Goal: Find specific page/section: Find specific page/section

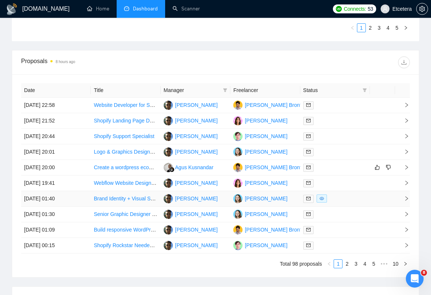
scroll to position [449, 0]
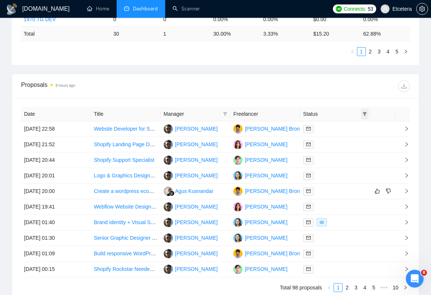
click at [363, 113] on icon "filter" at bounding box center [365, 114] width 4 height 4
click at [333, 130] on input "checkbox" at bounding box center [332, 128] width 6 height 6
checkbox input "true"
click at [360, 151] on span "OK" at bounding box center [358, 155] width 7 height 8
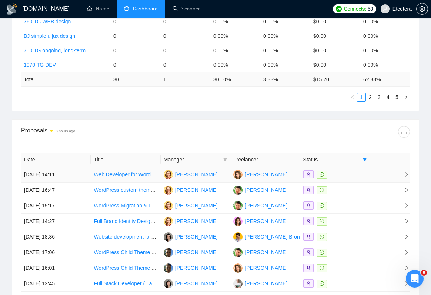
scroll to position [410, 0]
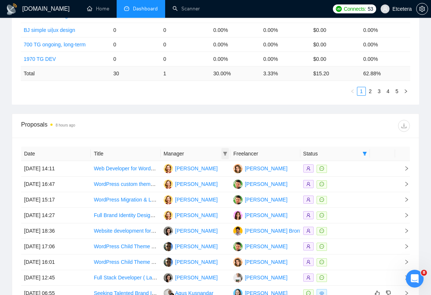
click at [224, 152] on icon "filter" at bounding box center [225, 154] width 4 height 4
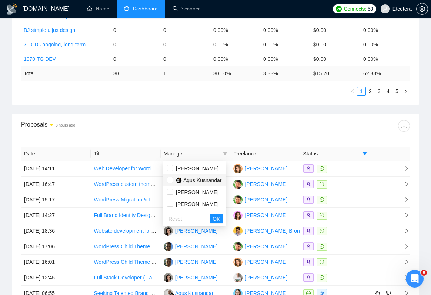
click at [196, 177] on span "Agus Kusnandar" at bounding box center [202, 180] width 39 height 6
checkbox input "true"
click at [220, 215] on span "OK" at bounding box center [216, 219] width 7 height 8
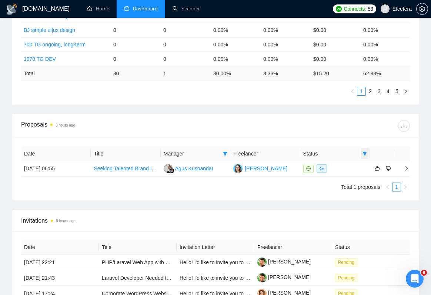
click at [365, 152] on icon "filter" at bounding box center [365, 154] width 4 height 4
click at [330, 170] on input "checkbox" at bounding box center [332, 168] width 6 height 6
checkbox input "false"
click at [361, 193] on span "OK" at bounding box center [358, 195] width 7 height 8
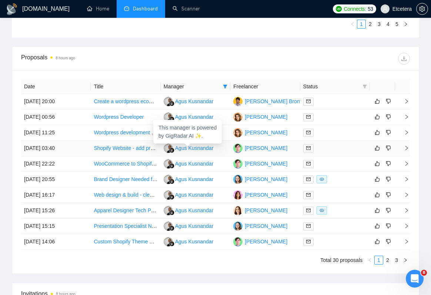
scroll to position [479, 0]
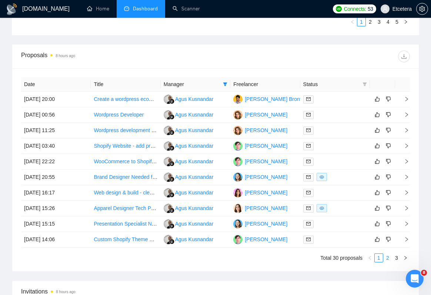
click at [388, 256] on link "2" at bounding box center [388, 257] width 8 height 8
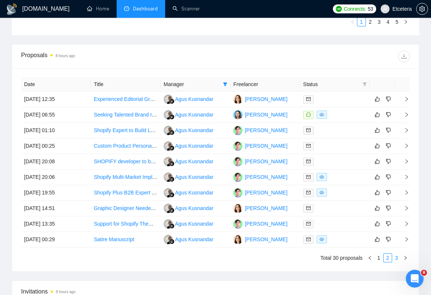
click at [399, 256] on link "3" at bounding box center [397, 257] width 8 height 8
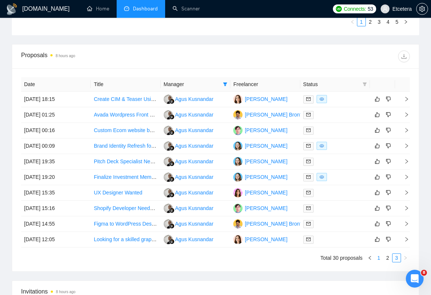
click at [380, 256] on link "1" at bounding box center [379, 257] width 8 height 8
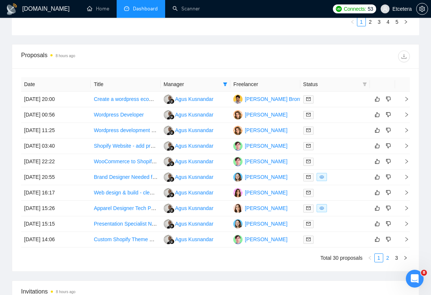
click at [388, 257] on link "2" at bounding box center [388, 257] width 8 height 8
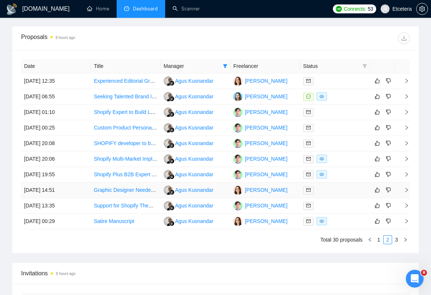
scroll to position [507, 0]
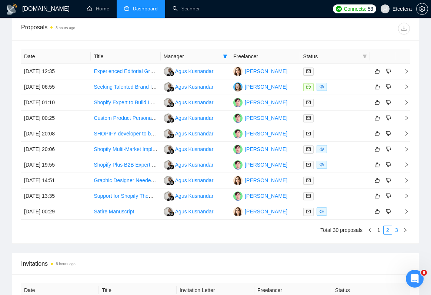
click at [395, 230] on link "3" at bounding box center [397, 230] width 8 height 8
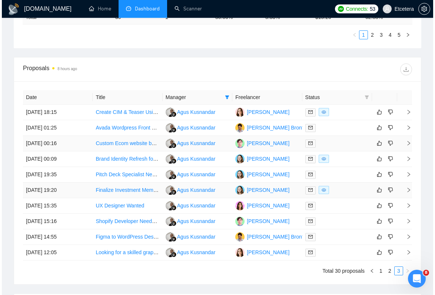
scroll to position [466, 0]
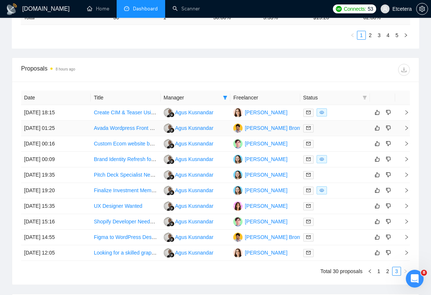
click at [66, 129] on td "[DATE] 01:25" at bounding box center [56, 128] width 70 height 16
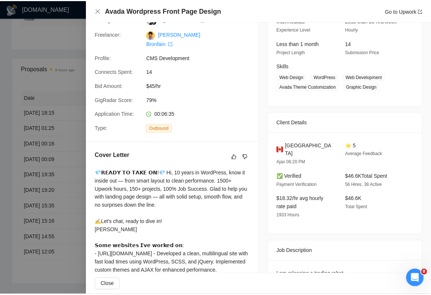
scroll to position [0, 0]
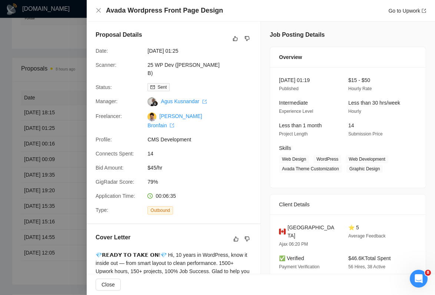
click at [33, 142] on div at bounding box center [217, 147] width 435 height 295
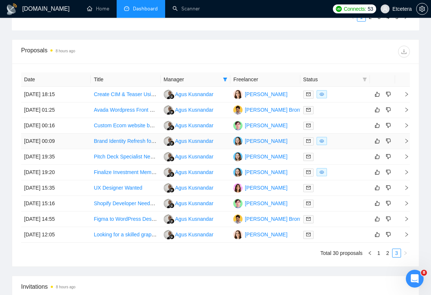
scroll to position [482, 0]
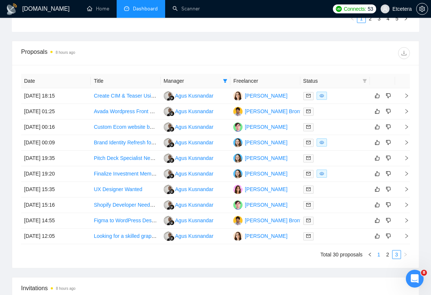
click at [381, 255] on link "1" at bounding box center [379, 254] width 8 height 8
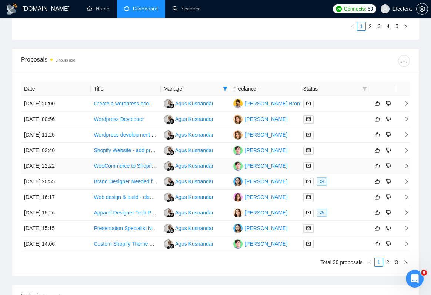
scroll to position [478, 0]
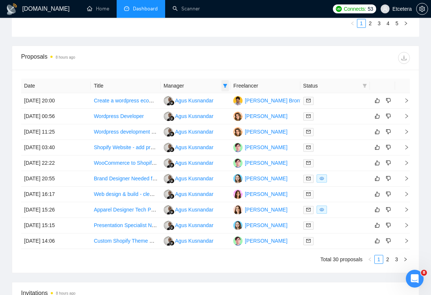
click at [224, 86] on icon "filter" at bounding box center [225, 85] width 4 height 4
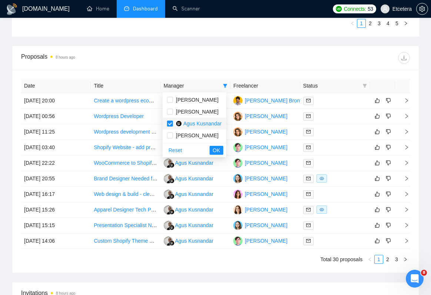
click at [187, 122] on span "Agus Kusnandar" at bounding box center [202, 123] width 39 height 6
checkbox input "false"
click at [216, 149] on span "OK" at bounding box center [216, 150] width 7 height 8
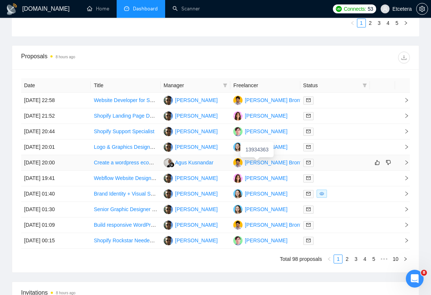
scroll to position [501, 0]
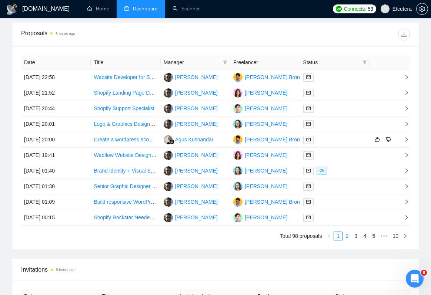
click at [347, 237] on link "2" at bounding box center [347, 236] width 8 height 8
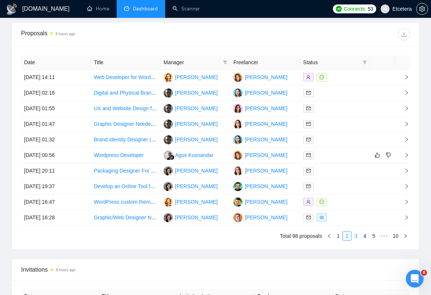
click at [355, 237] on link "3" at bounding box center [356, 236] width 8 height 8
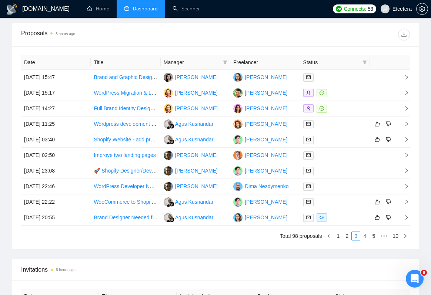
click at [367, 236] on link "4" at bounding box center [365, 236] width 8 height 8
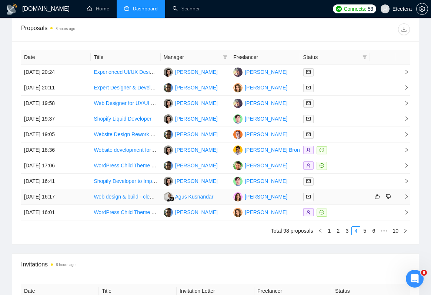
scroll to position [505, 0]
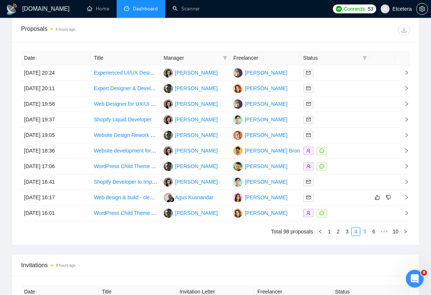
click at [365, 230] on link "5" at bounding box center [365, 231] width 8 height 8
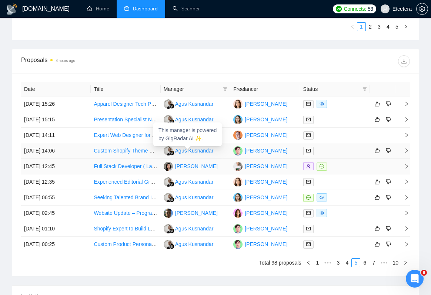
scroll to position [486, 0]
